Goal: Find contact information: Find contact information

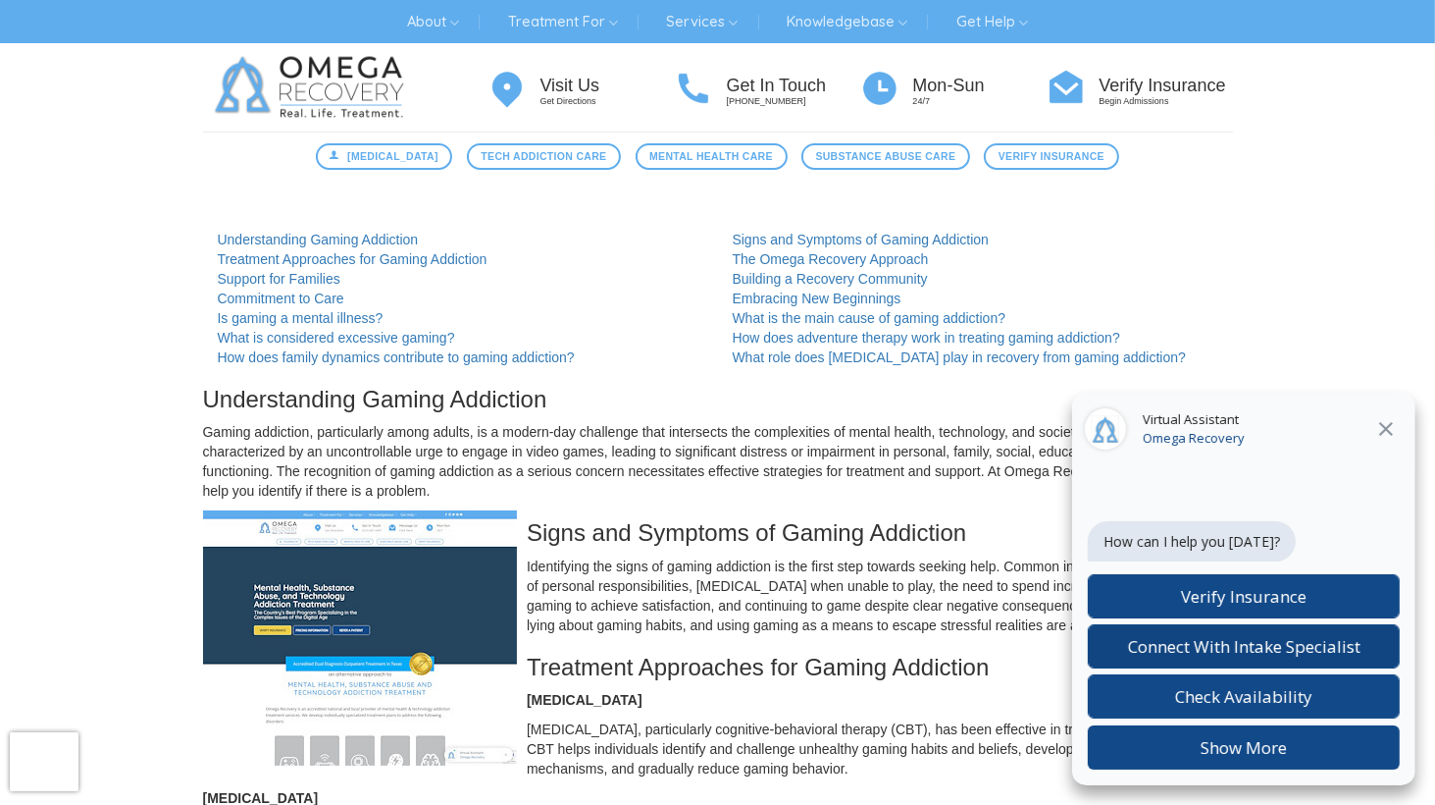
click at [1275, 652] on span "Connect With Intake Specialist" at bounding box center [1244, 646] width 233 height 23
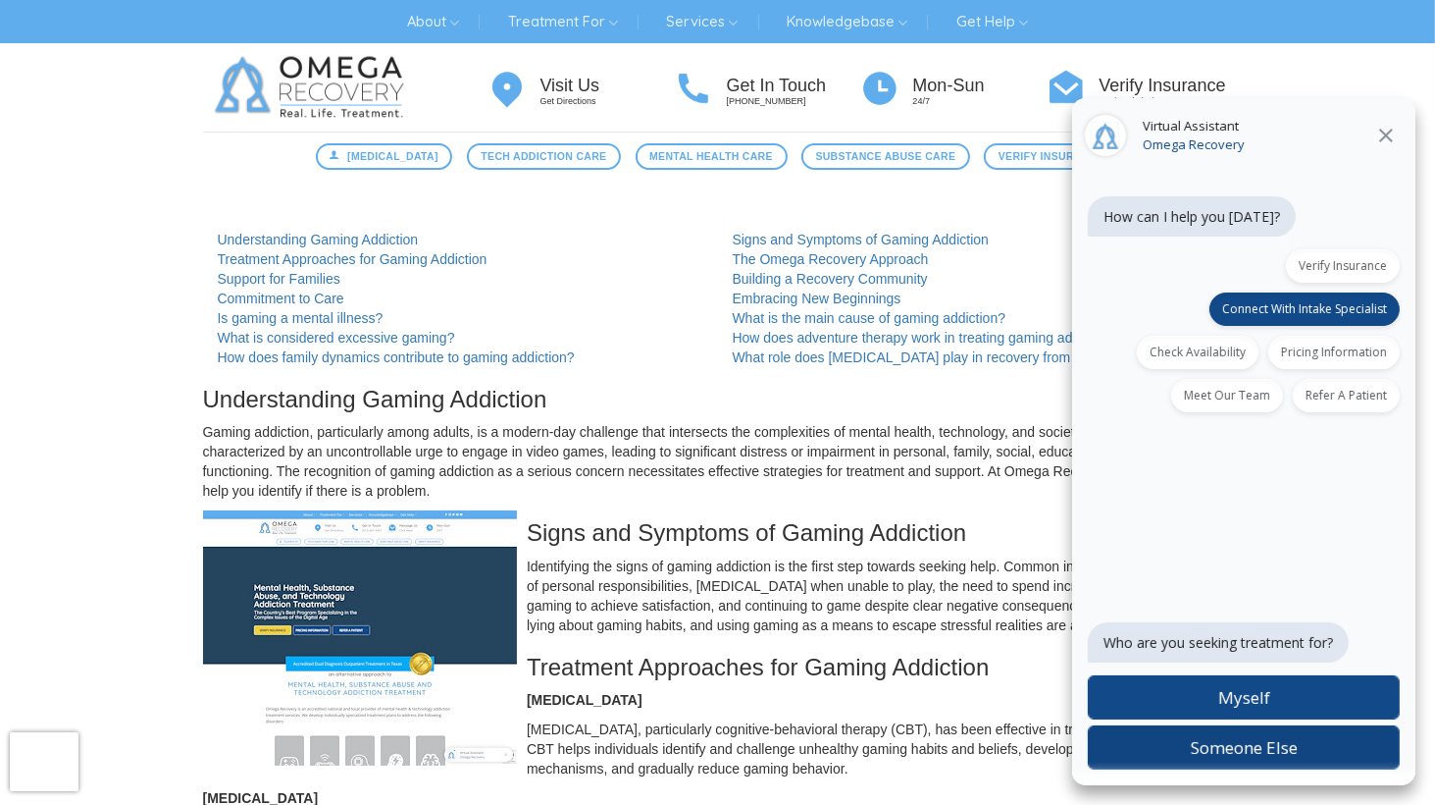
click at [1241, 744] on span "Someone Else" at bounding box center [1244, 747] width 107 height 23
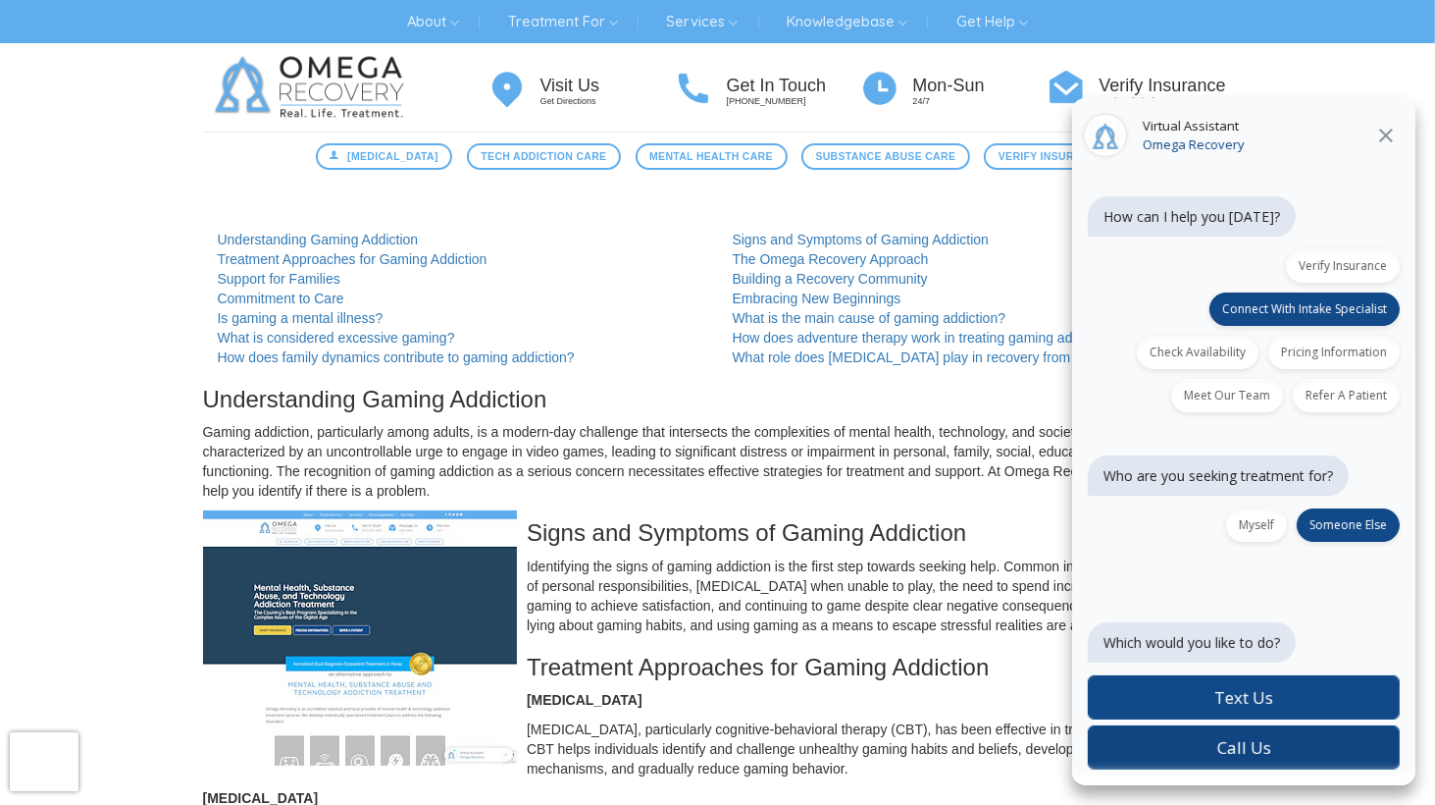
click at [1242, 740] on span "Call Us" at bounding box center [1245, 747] width 54 height 23
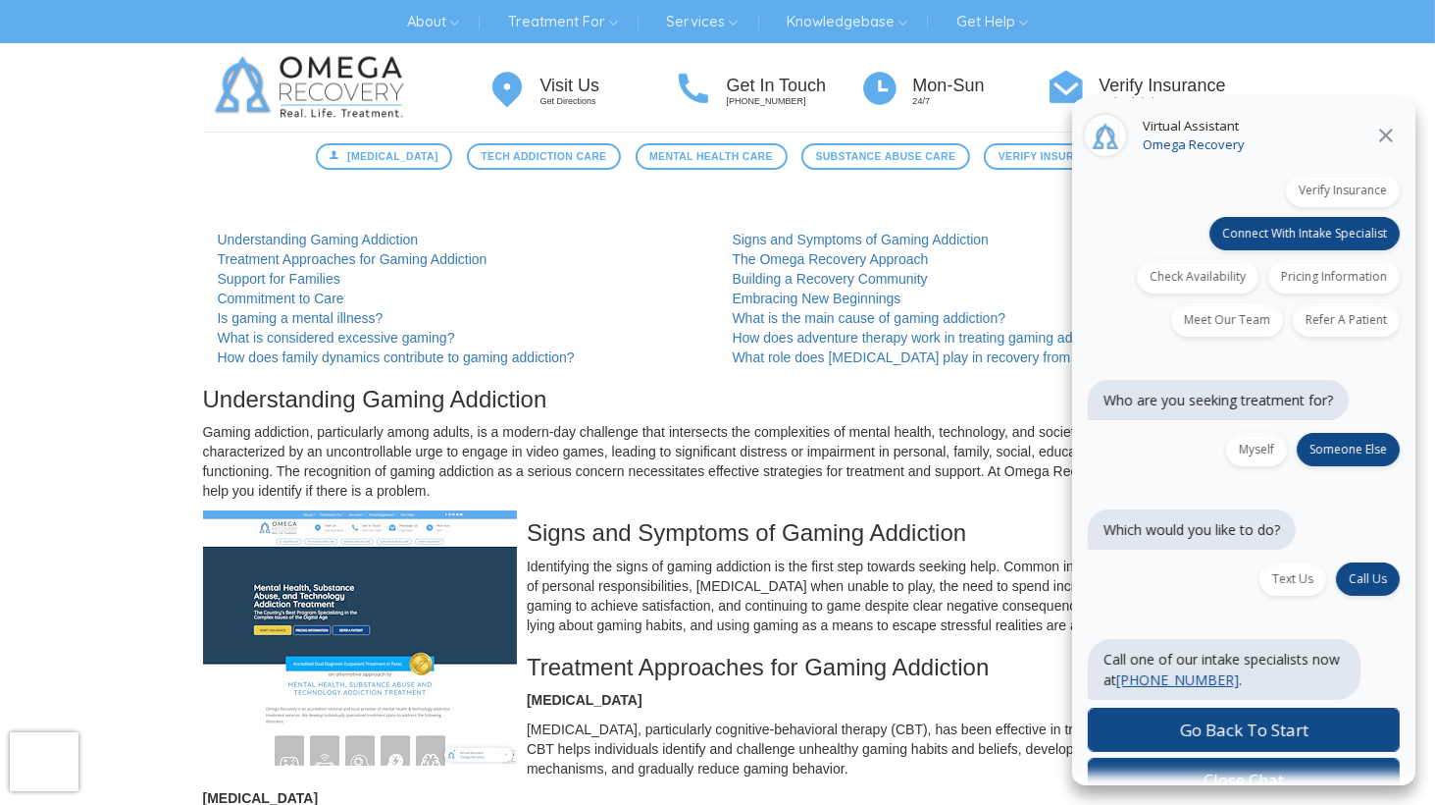
scroll to position [106, 0]
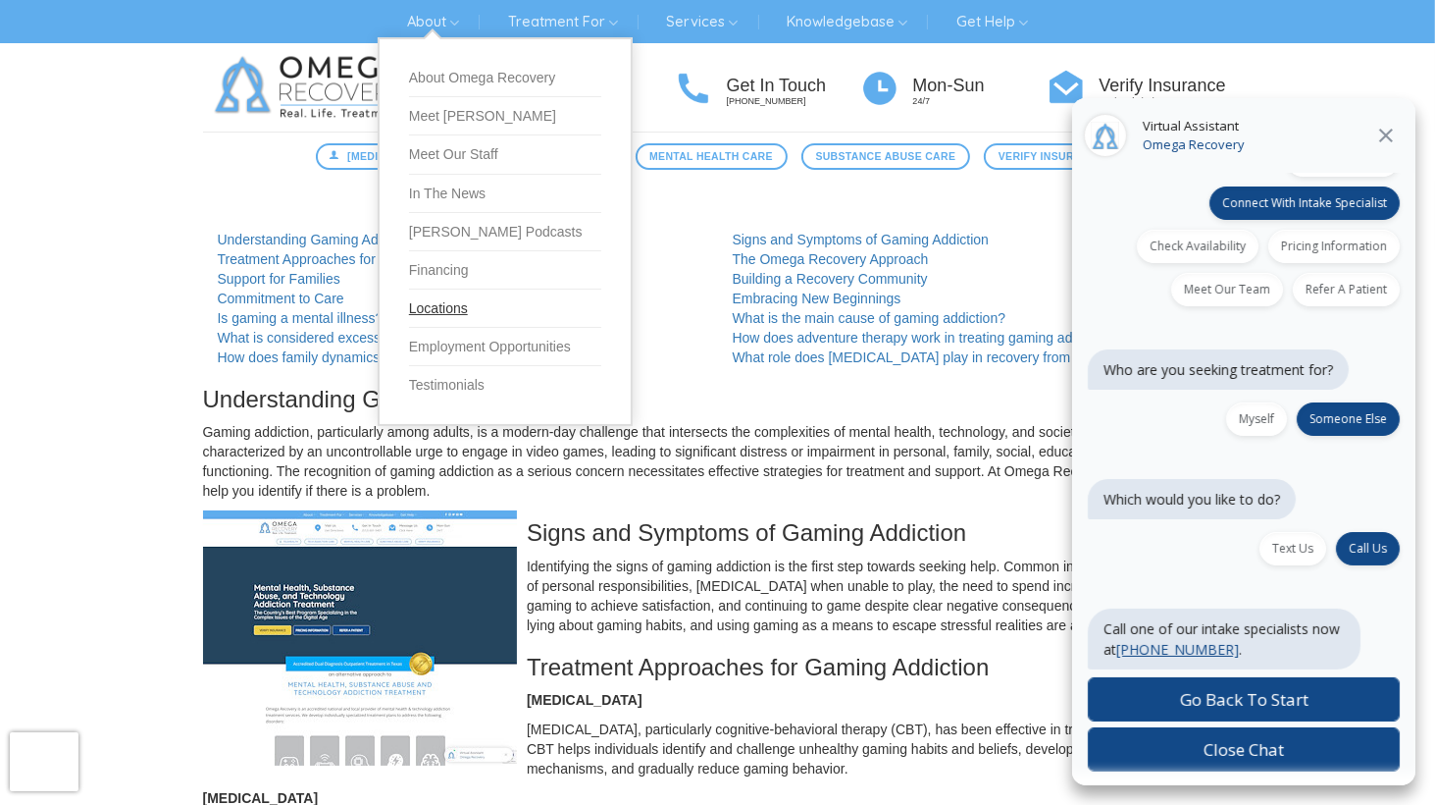
click at [451, 312] on link "Locations" at bounding box center [505, 308] width 192 height 38
